Goal: Entertainment & Leisure: Consume media (video, audio)

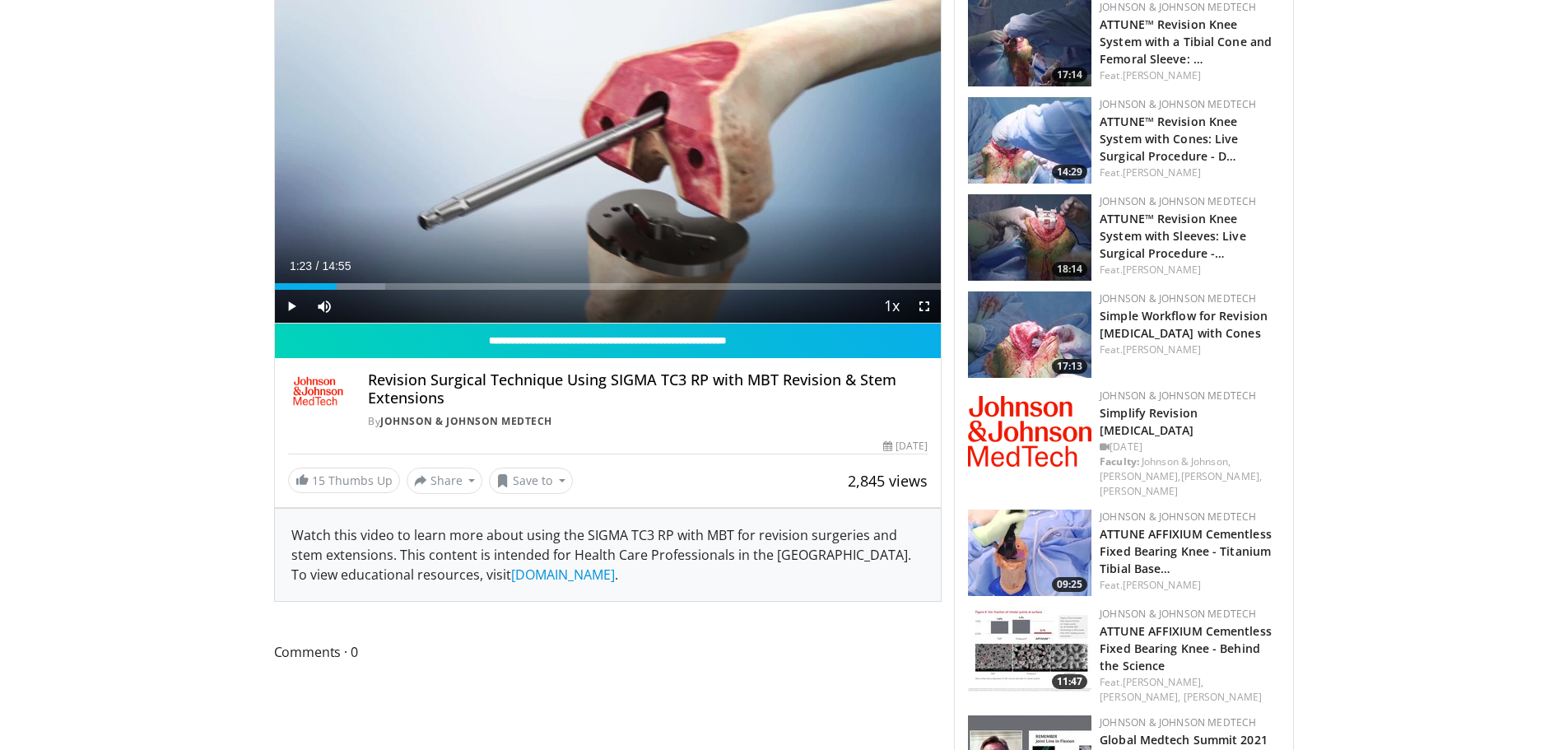
scroll to position [247, 0]
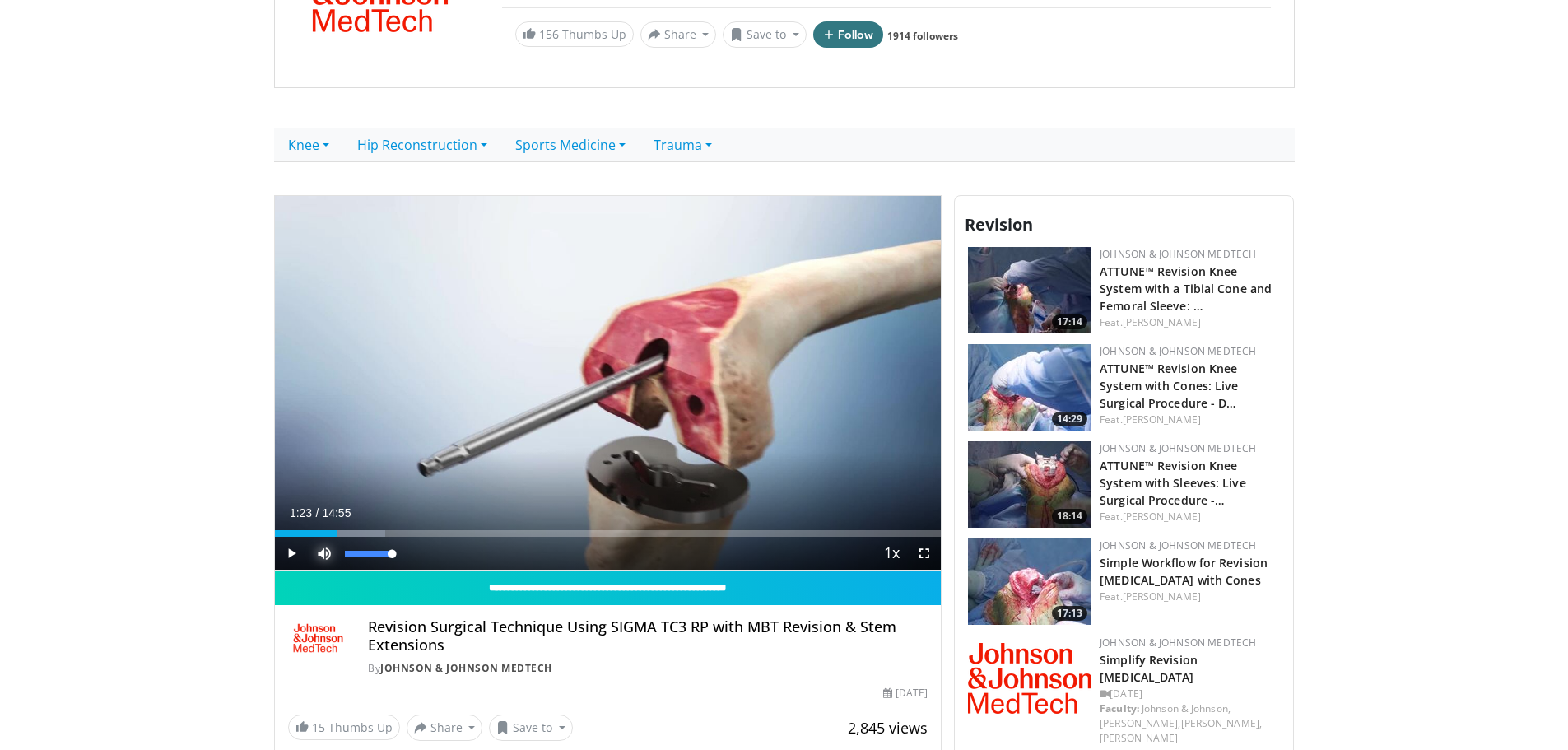
click at [331, 555] on span "Video Player" at bounding box center [324, 552] width 33 height 33
click at [347, 534] on div "Progress Bar" at bounding box center [349, 533] width 72 height 6
click at [353, 533] on div "Loaded : 16.62% 01:36 01:44" at bounding box center [609, 533] width 667 height 6
click at [362, 536] on div "Progress Bar" at bounding box center [361, 533] width 2 height 6
click at [289, 534] on div "01:57" at bounding box center [319, 533] width 87 height 6
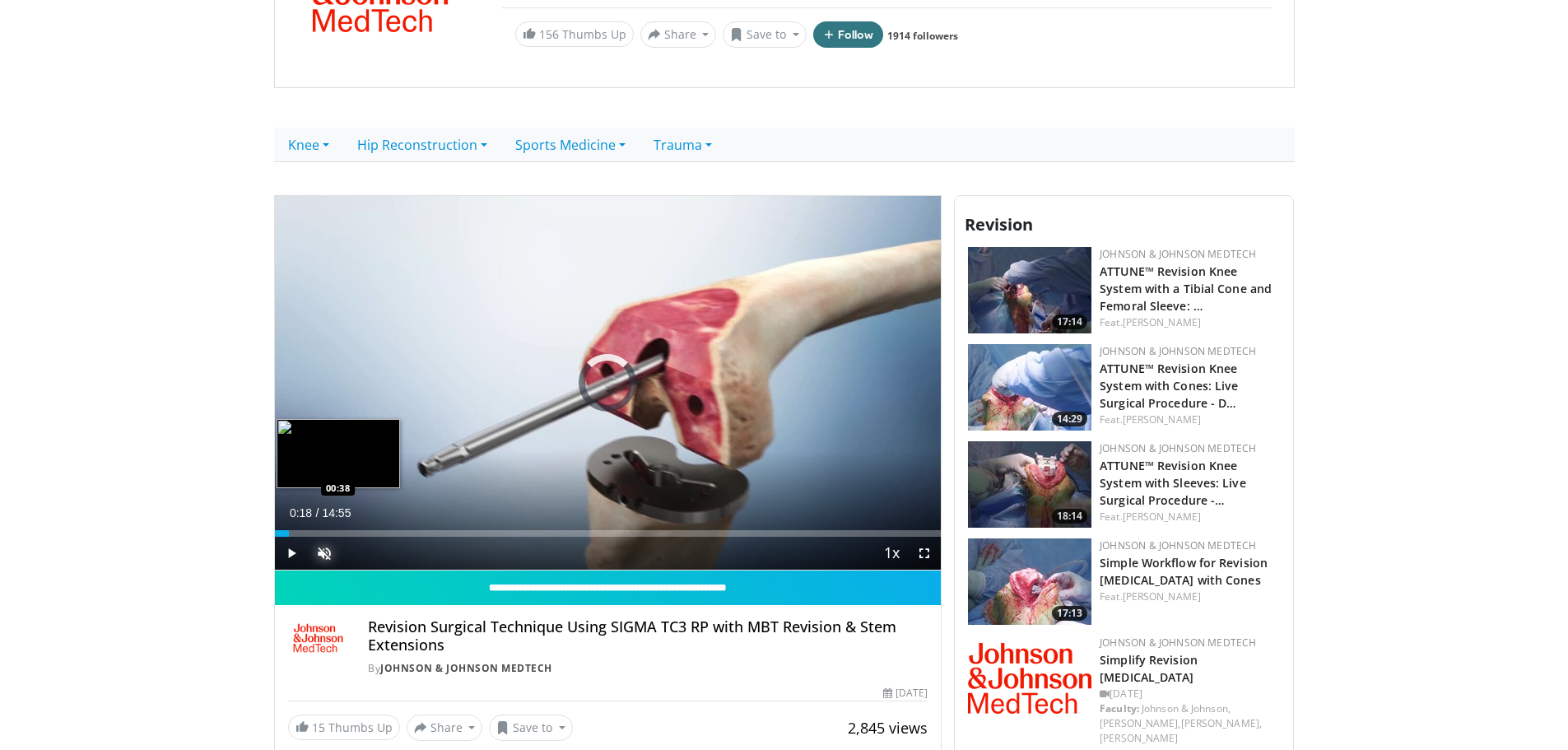
click at [303, 532] on div "Loaded : 0.00% 00:18 00:38" at bounding box center [609, 533] width 667 height 6
click at [312, 533] on div "Progress Bar" at bounding box center [312, 533] width 30 height 6
click at [326, 534] on div "Progress Bar" at bounding box center [323, 533] width 52 height 6
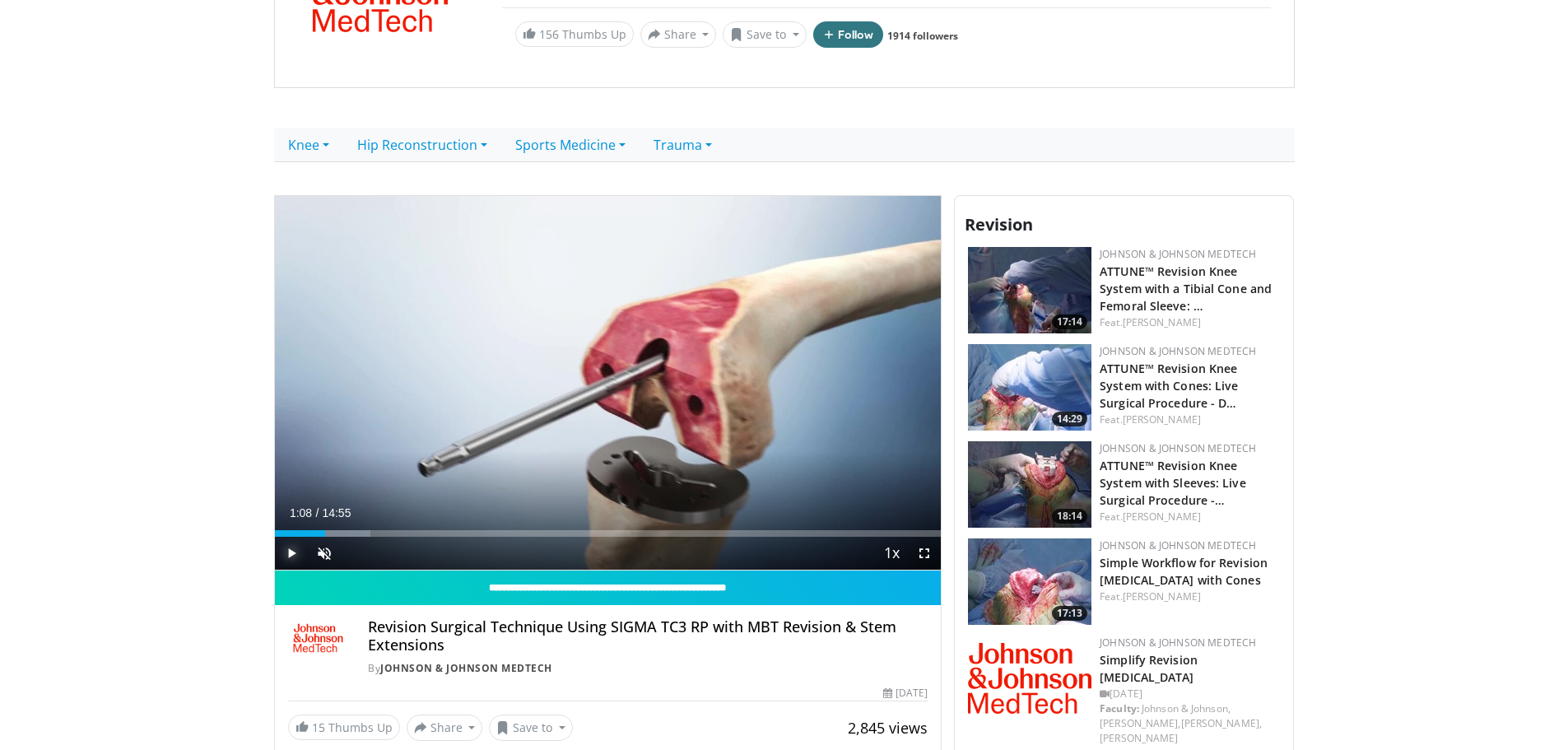
click at [289, 559] on span "Video Player" at bounding box center [291, 552] width 33 height 33
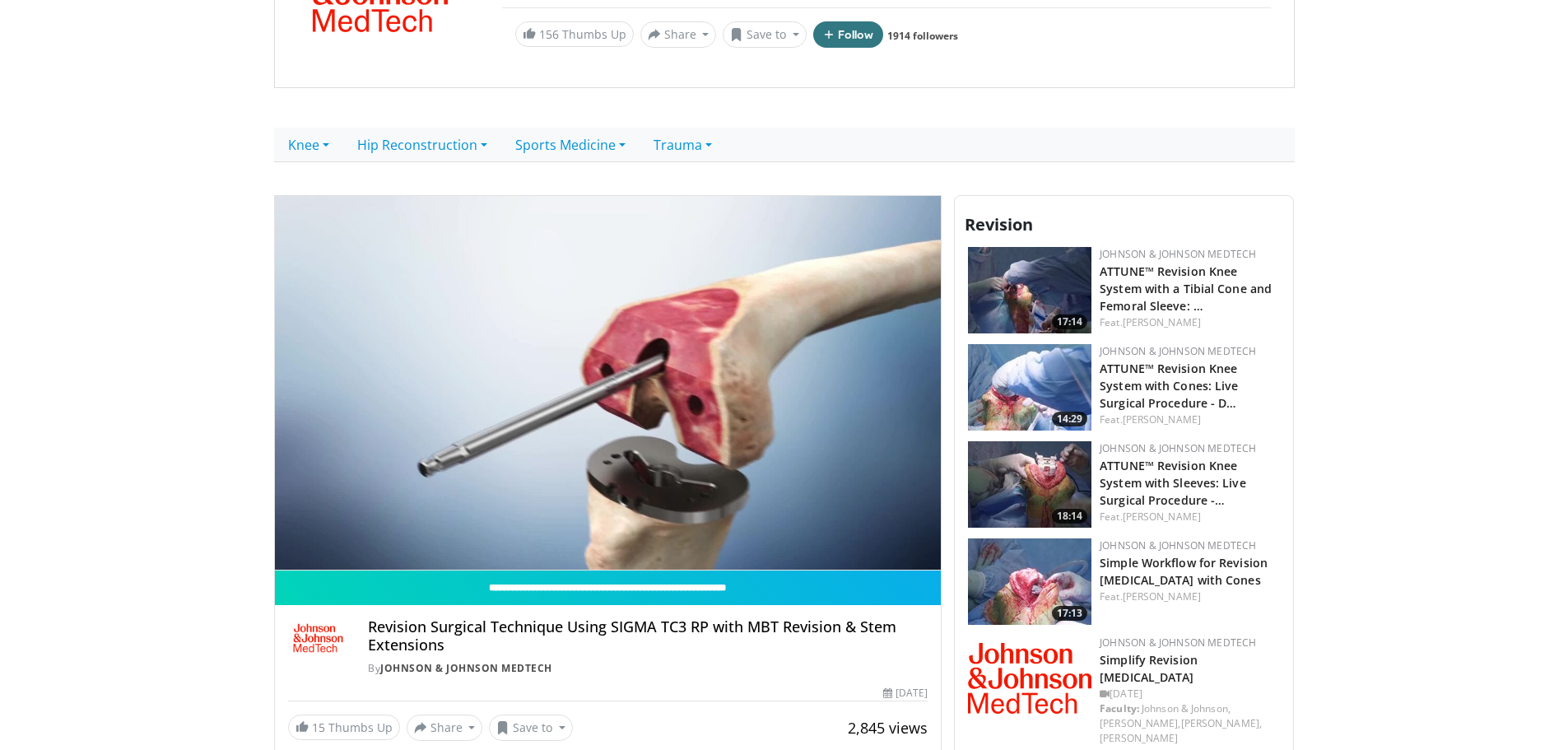
click at [374, 534] on div "Loaded : 18.83% 01:41 02:14" at bounding box center [609, 533] width 667 height 6
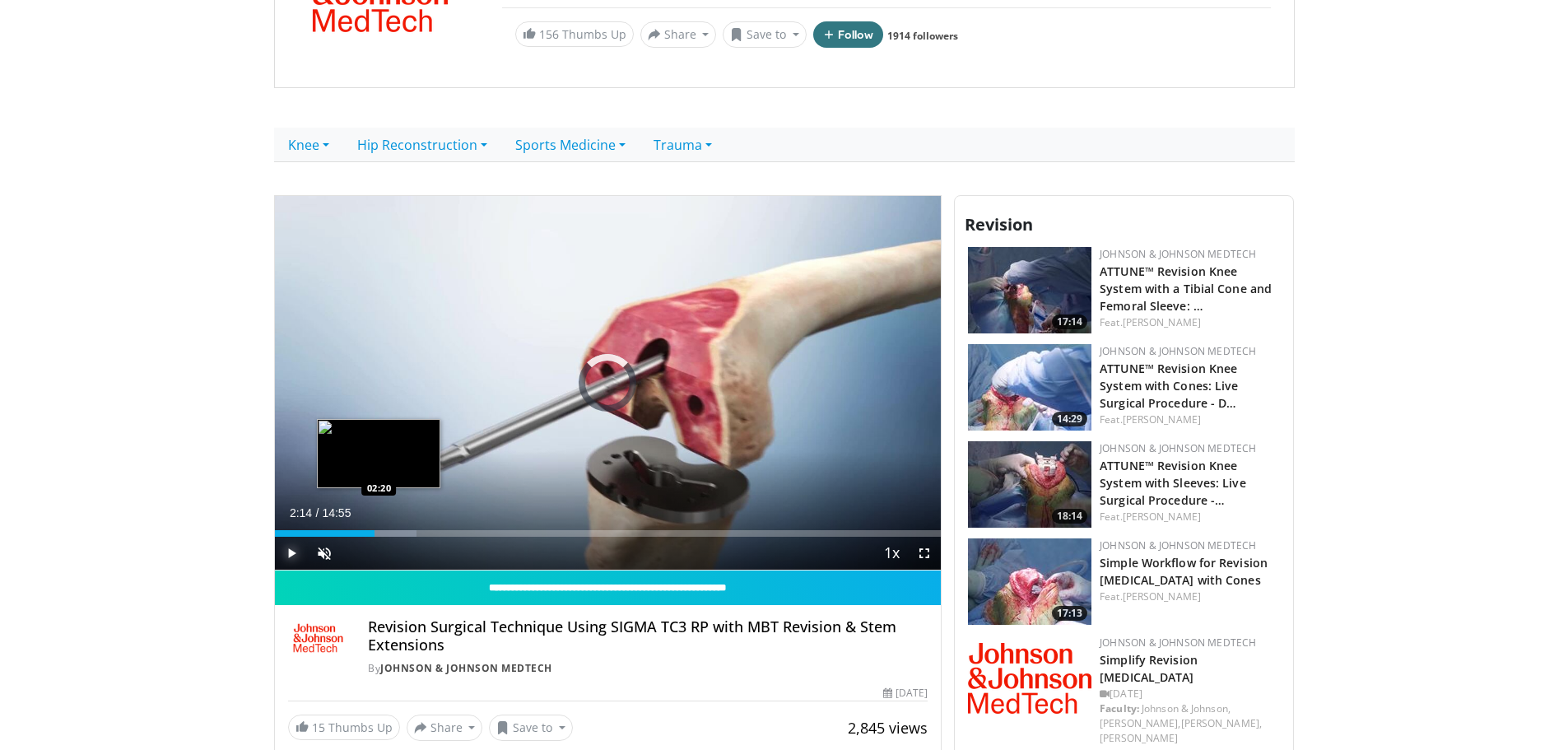
click at [383, 534] on div "Progress Bar" at bounding box center [385, 533] width 64 height 6
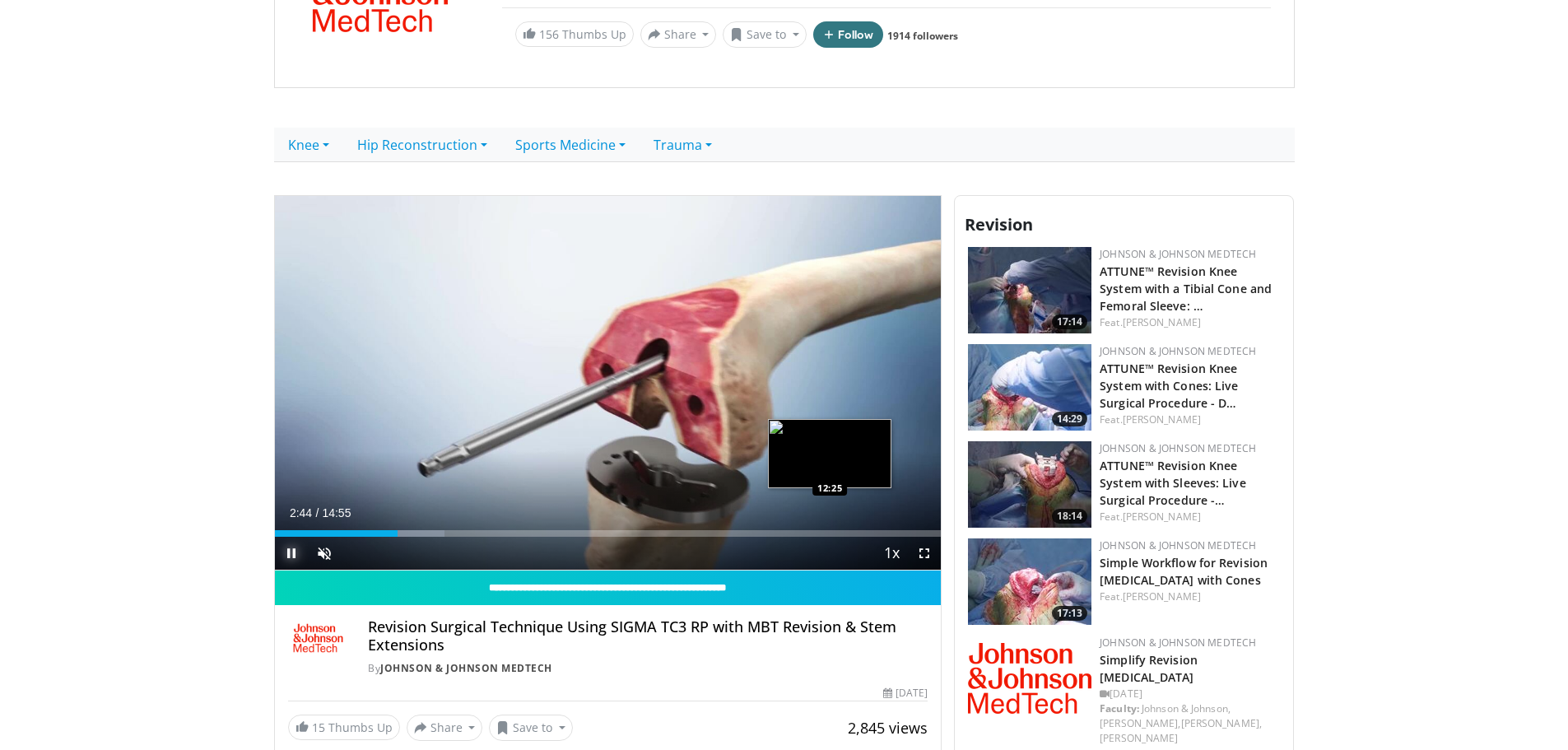
click at [829, 536] on div "Loaded : 25.48% 02:44 12:25" at bounding box center [609, 533] width 667 height 6
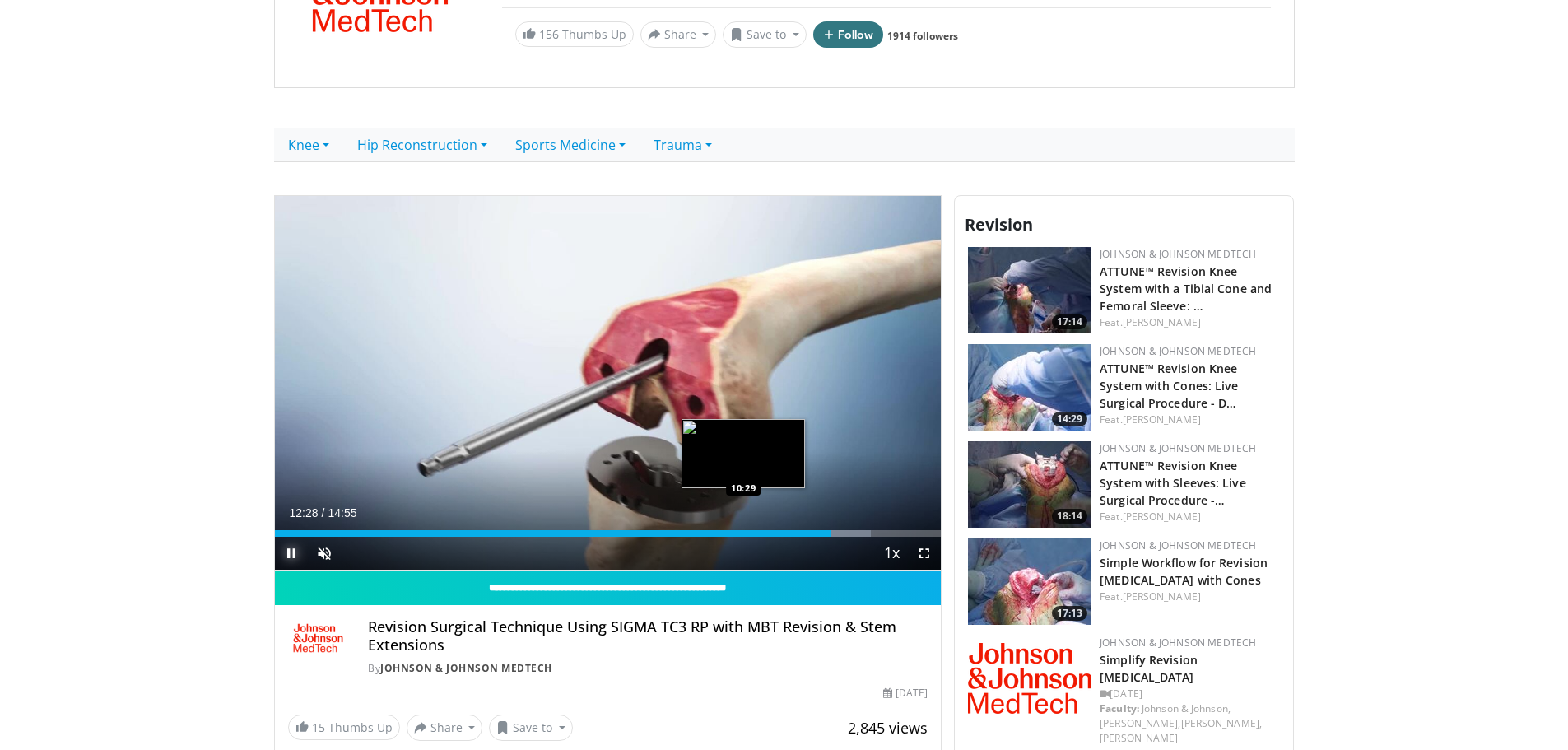
click at [743, 532] on div "12:28" at bounding box center [554, 533] width 558 height 6
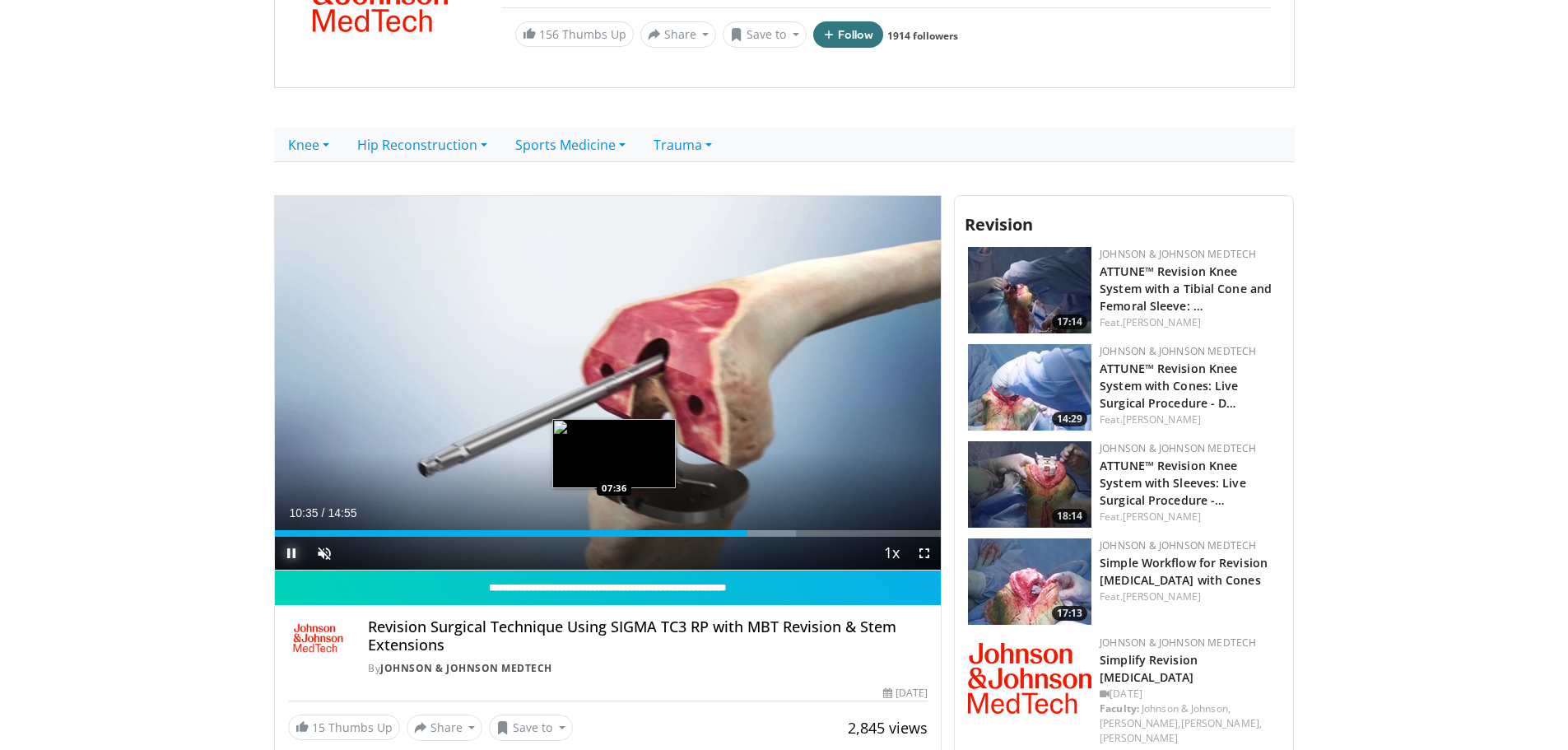
click at [614, 531] on div "10:35" at bounding box center [512, 533] width 473 height 6
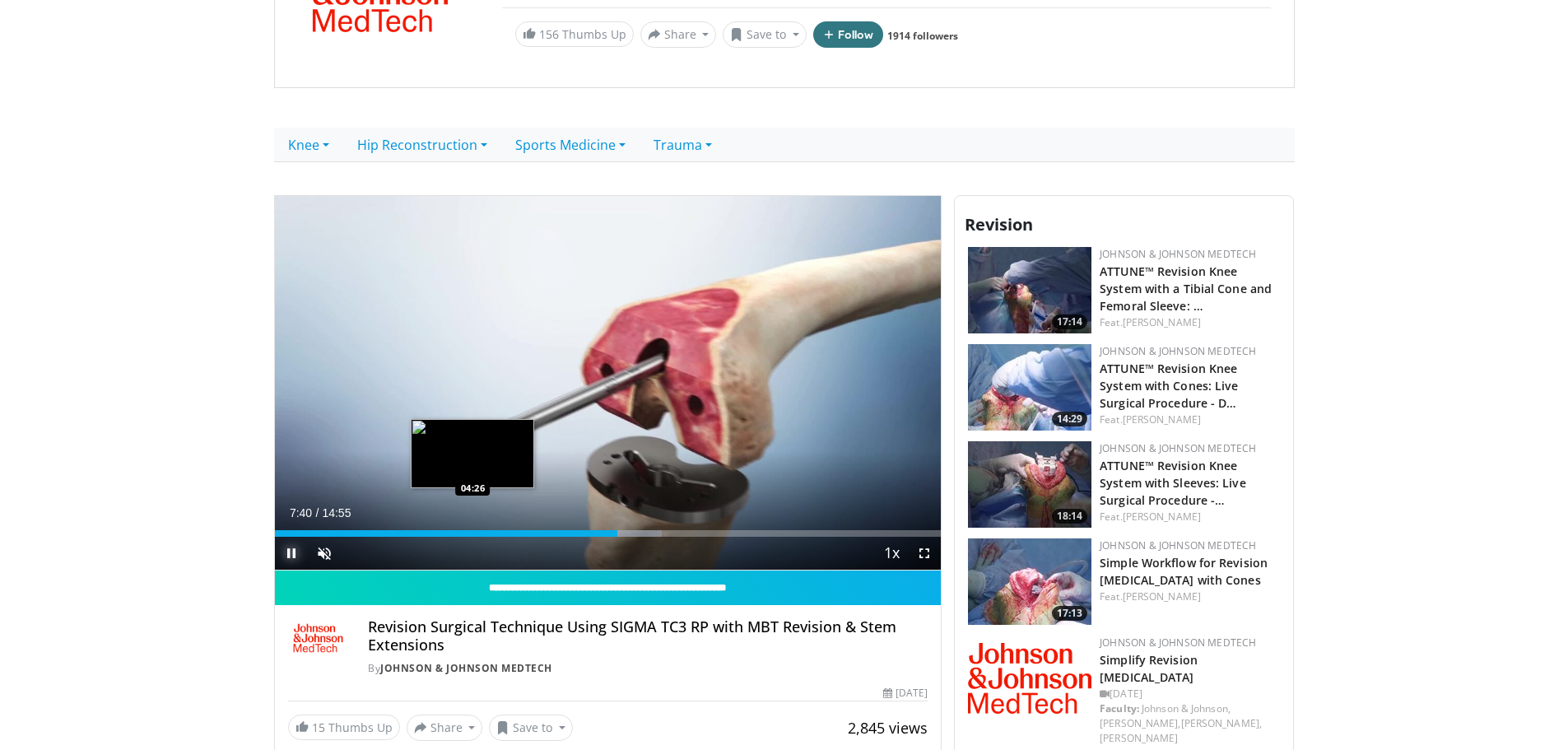
click at [472, 534] on div "07:40" at bounding box center [446, 533] width 342 height 6
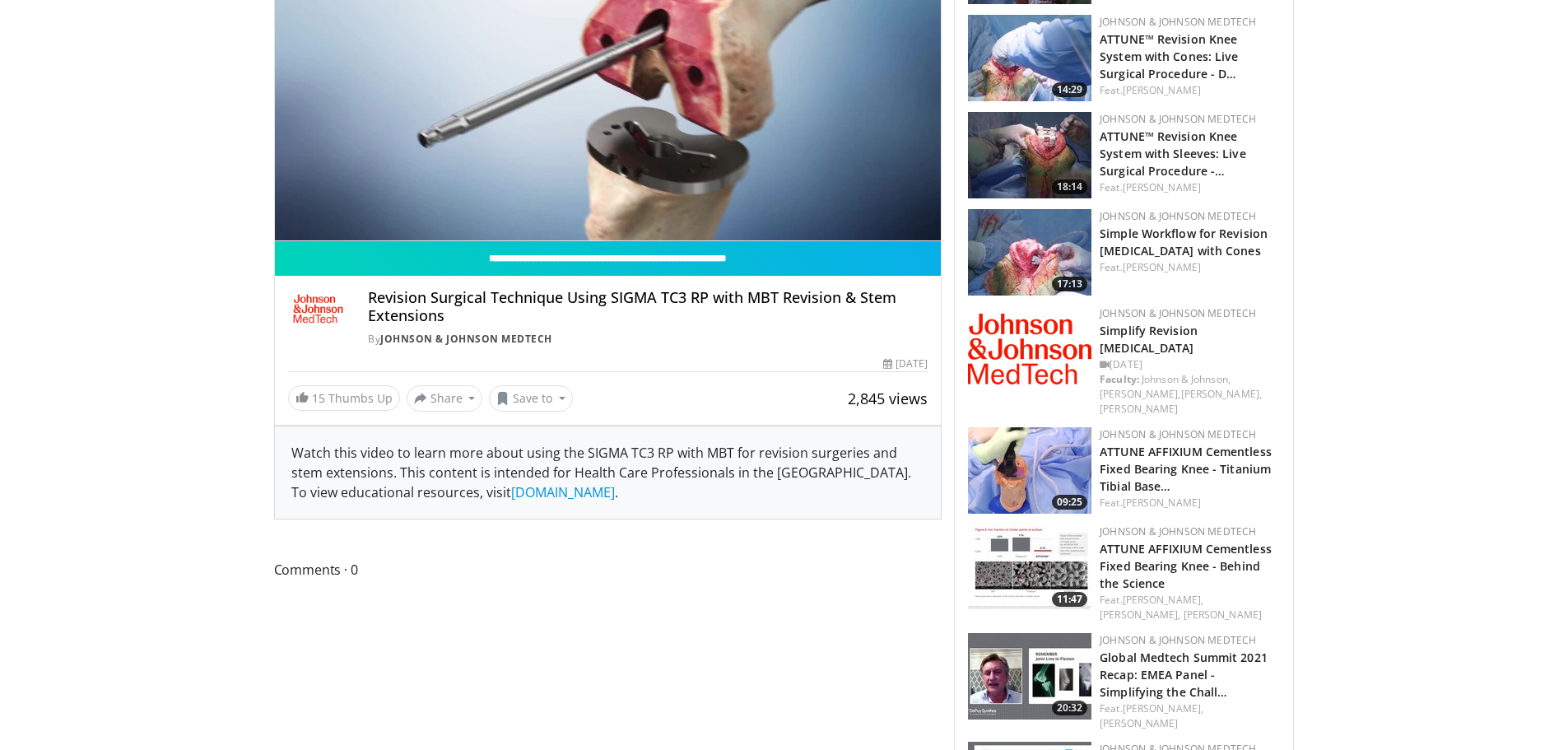
scroll to position [165, 0]
